Goal: Task Accomplishment & Management: Manage account settings

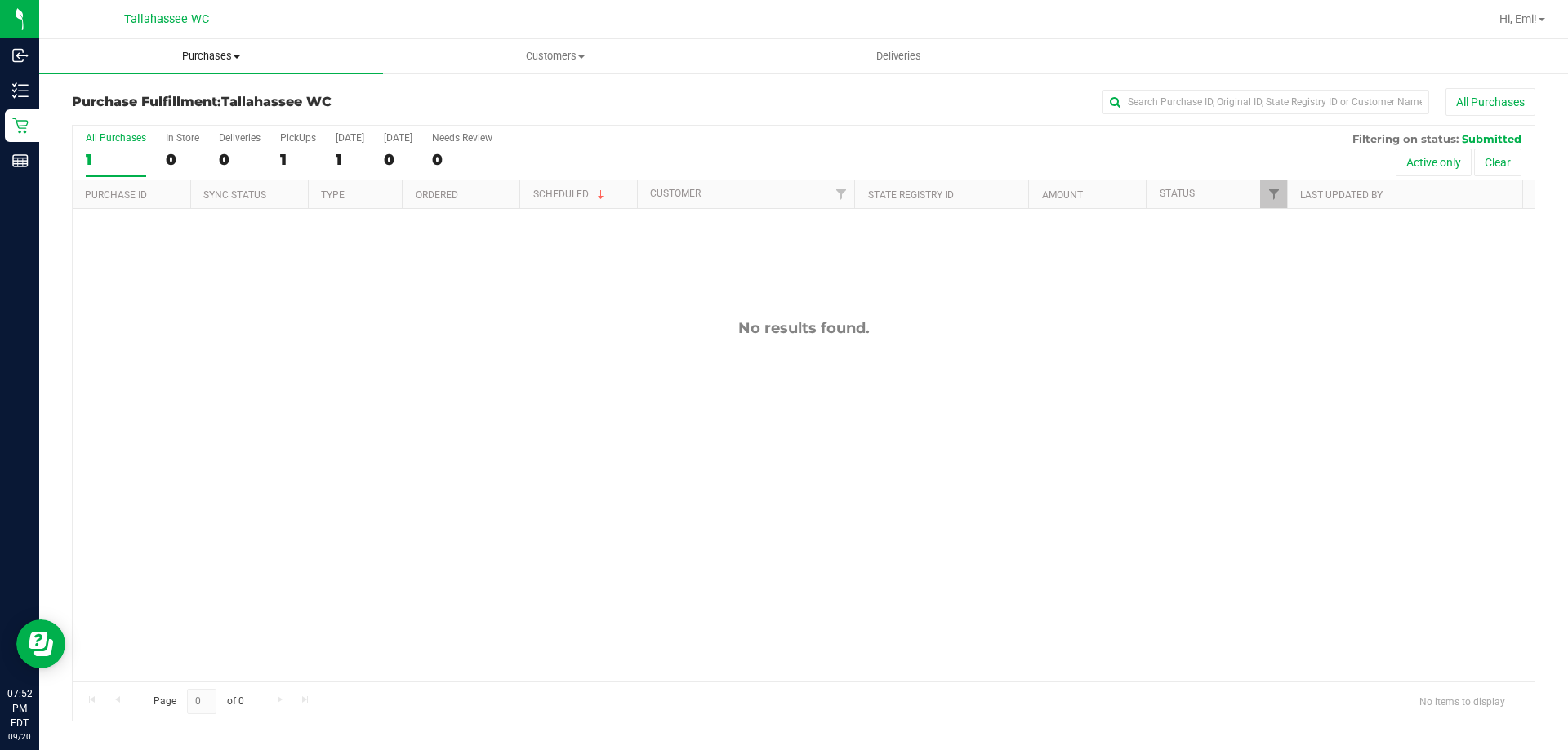
click at [257, 62] on span "Purchases" at bounding box center [211, 56] width 344 height 14
click at [173, 100] on span "Summary of purchases" at bounding box center [122, 98] width 167 height 14
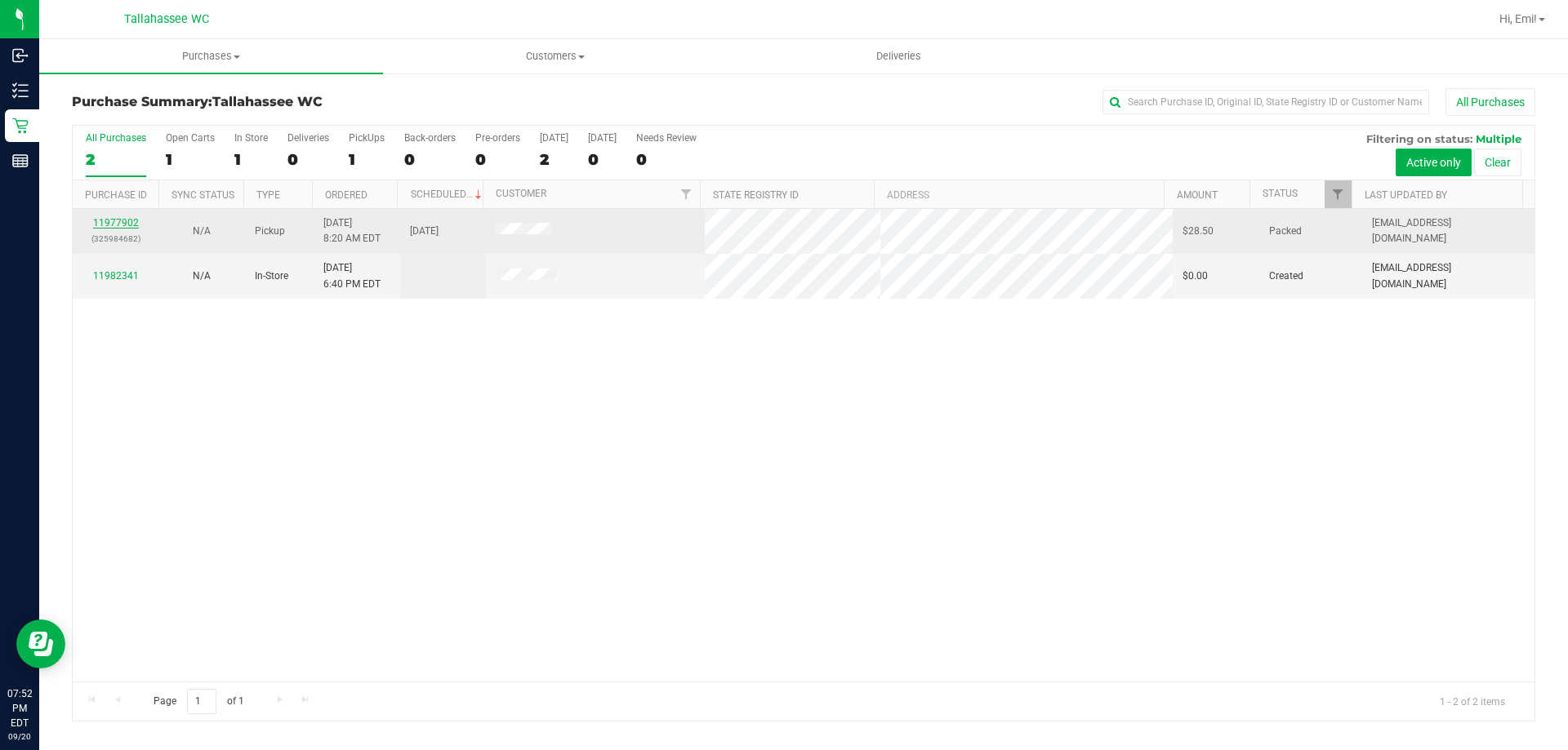
click at [131, 223] on link "11977902" at bounding box center [115, 222] width 46 height 12
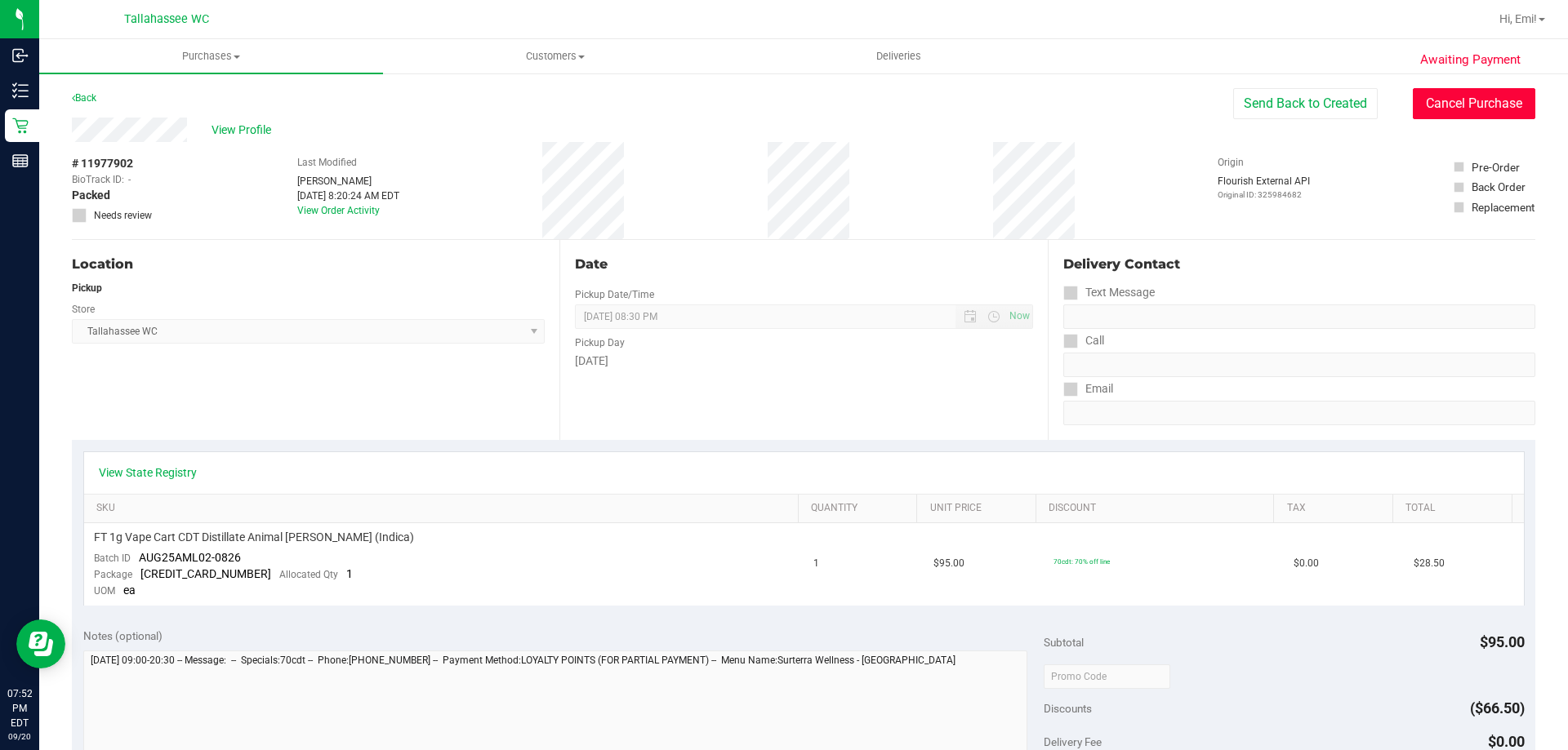
click at [1497, 108] on button "Cancel Purchase" at bounding box center [1474, 104] width 122 height 31
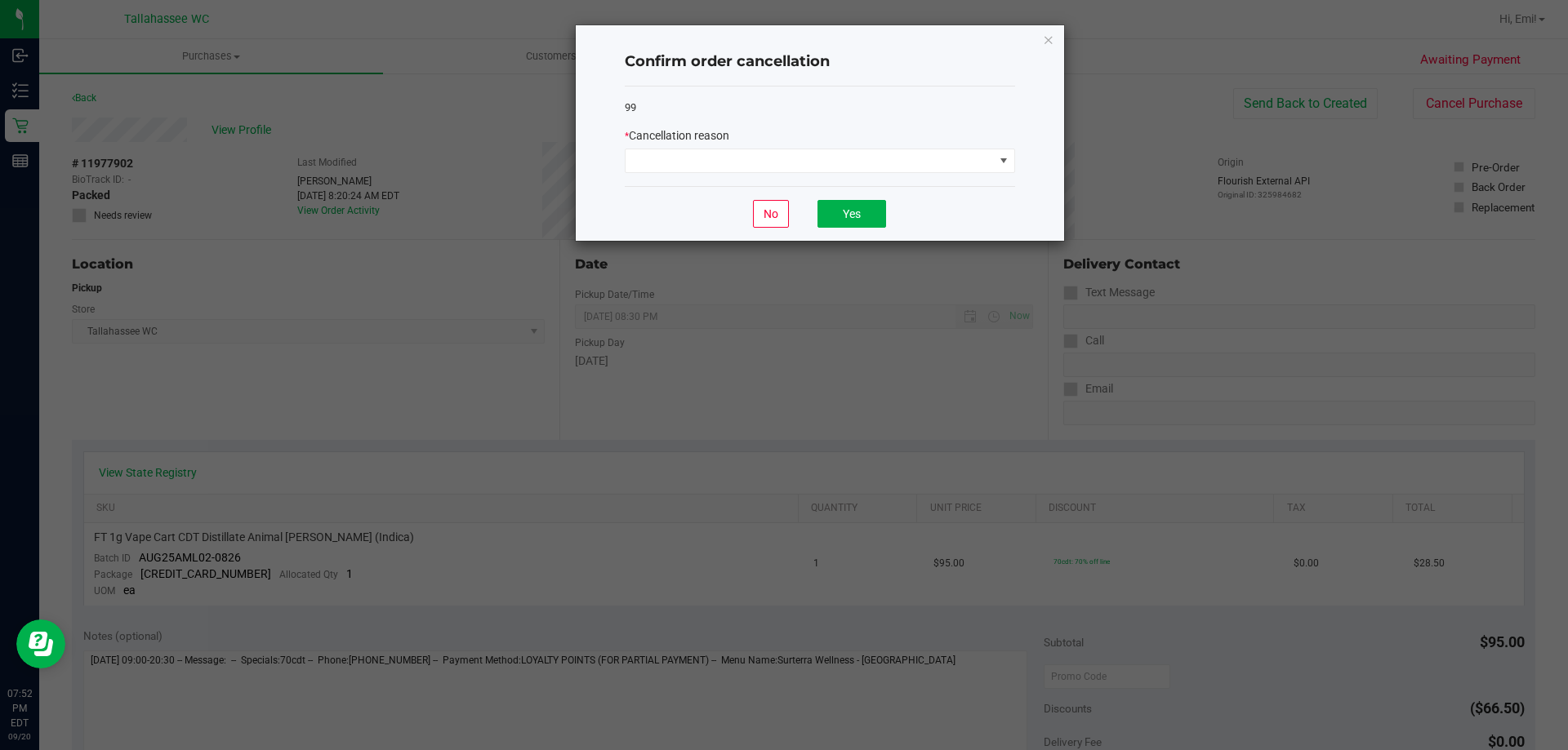
click at [882, 179] on div "99 * Cancellation reason" at bounding box center [819, 137] width 390 height 100
click at [881, 176] on div "99 * Cancellation reason" at bounding box center [819, 137] width 390 height 100
click at [879, 162] on span at bounding box center [809, 161] width 368 height 23
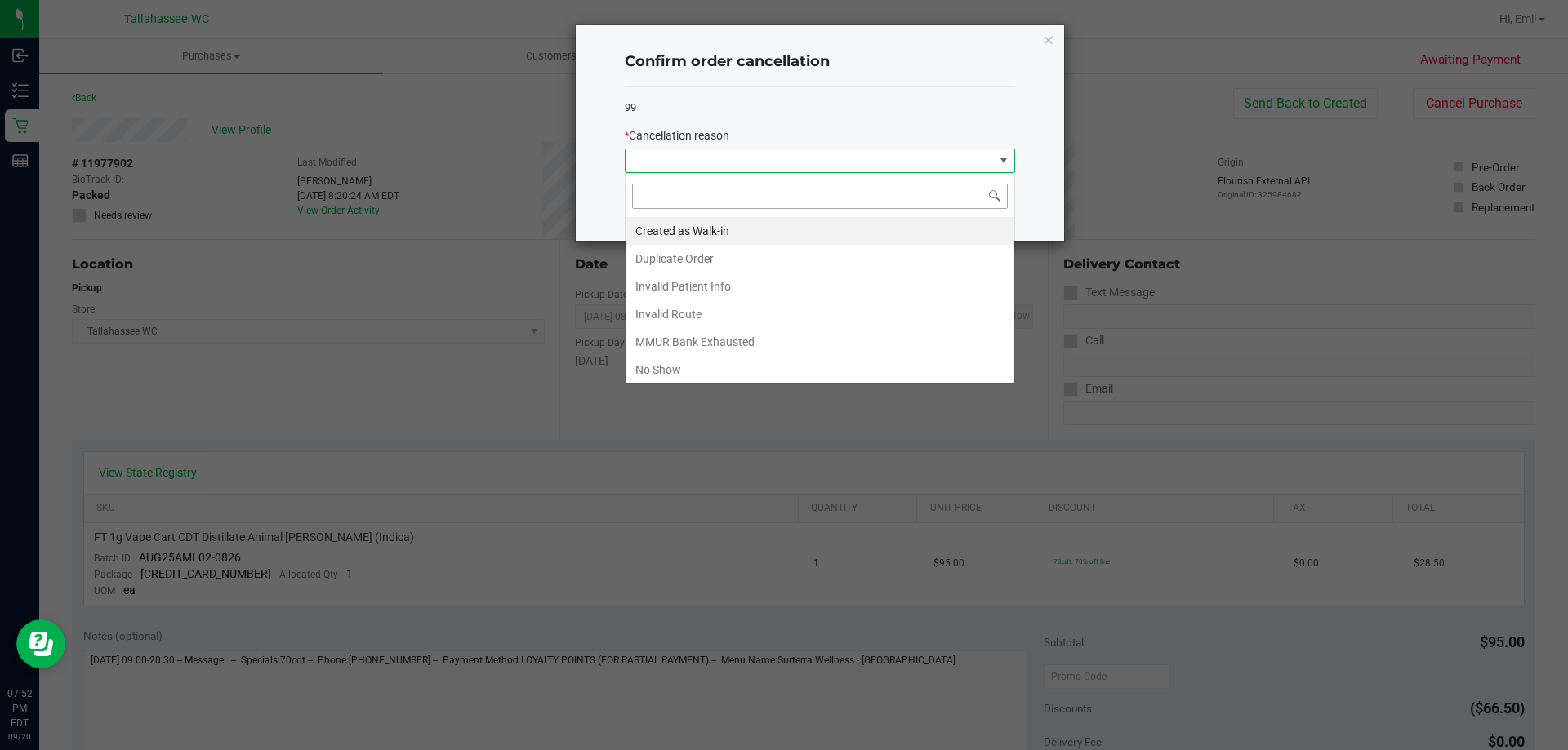
scroll to position [24, 390]
click at [797, 357] on li "No Show" at bounding box center [819, 370] width 389 height 28
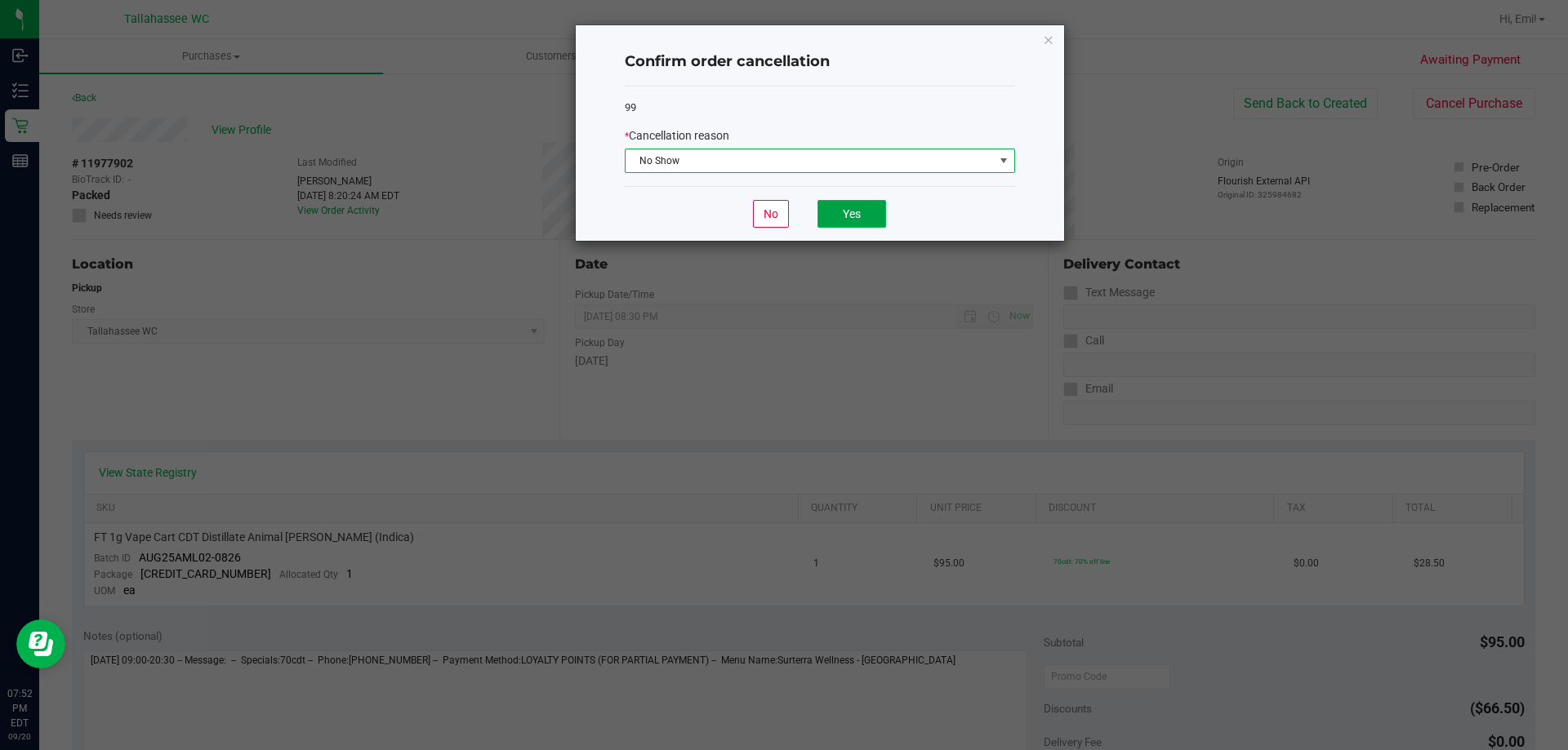
click at [863, 213] on button "Yes" at bounding box center [851, 213] width 69 height 28
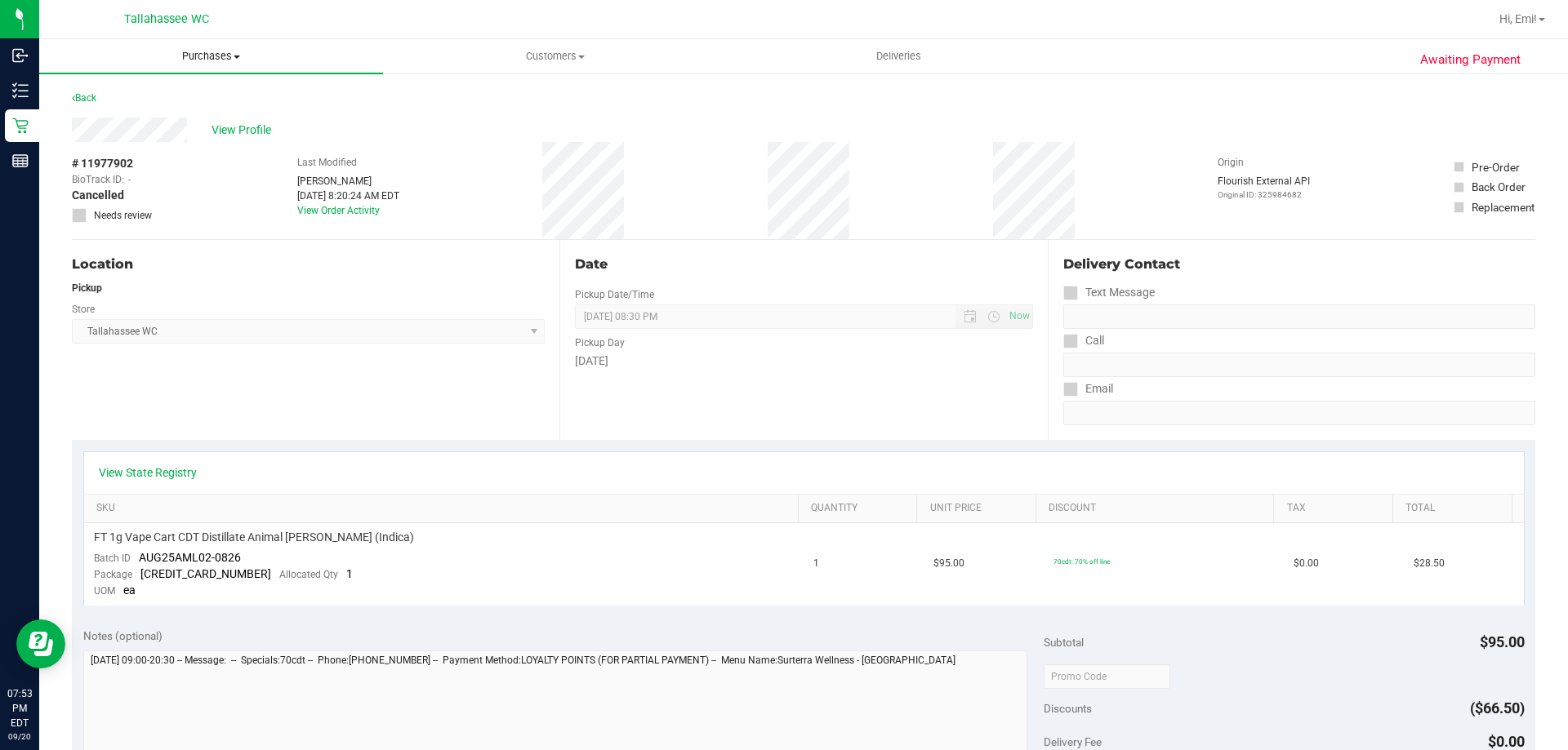
click at [302, 68] on uib-tab-heading "Purchases Summary of purchases Fulfillment All purchases" at bounding box center [211, 56] width 344 height 34
click at [243, 127] on li "Fulfillment" at bounding box center [211, 119] width 344 height 20
